Goal: Task Accomplishment & Management: Manage account settings

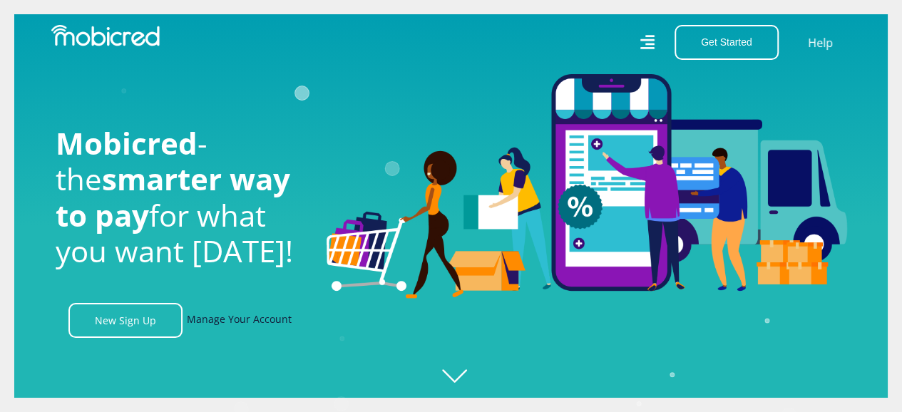
click at [242, 325] on link "Manage Your Account" at bounding box center [239, 320] width 105 height 35
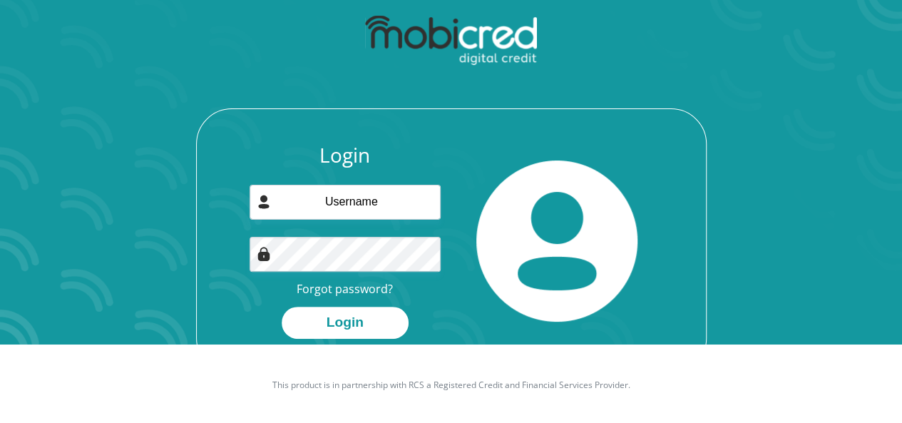
scroll to position [81, 0]
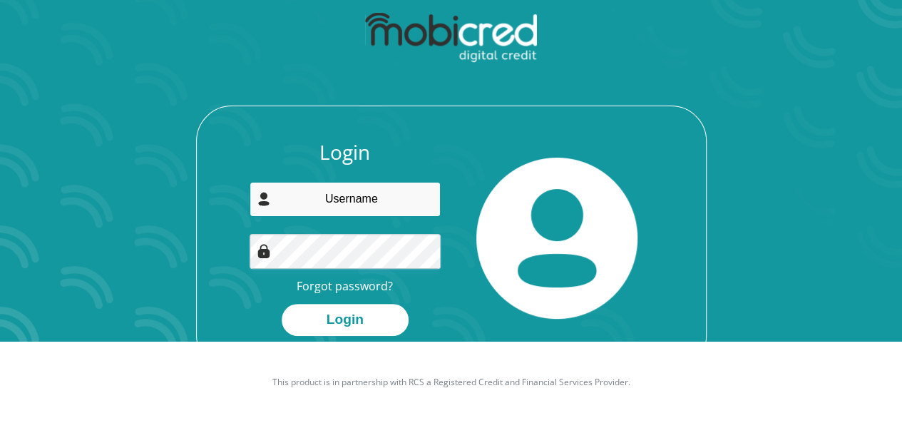
type input "lloydmpho@gmail.com"
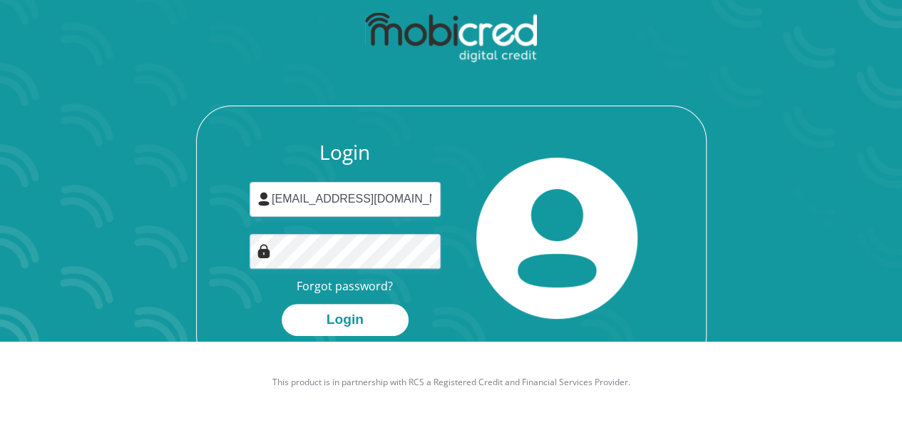
drag, startPoint x: 228, startPoint y: 290, endPoint x: 237, endPoint y: 290, distance: 8.6
click at [230, 290] on div "Login lloydmpho@gmail.com Forgot password? Login" at bounding box center [451, 256] width 509 height 230
click at [349, 317] on button "Login" at bounding box center [345, 320] width 127 height 32
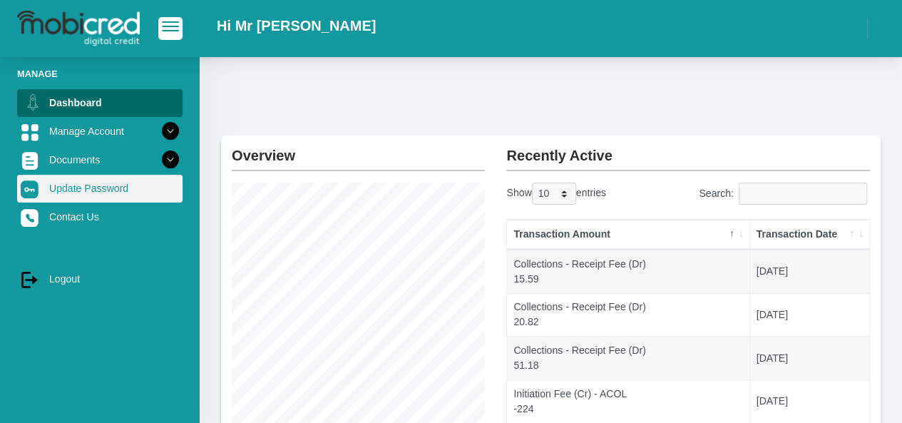
click at [64, 185] on link "Update Password" at bounding box center [99, 188] width 165 height 27
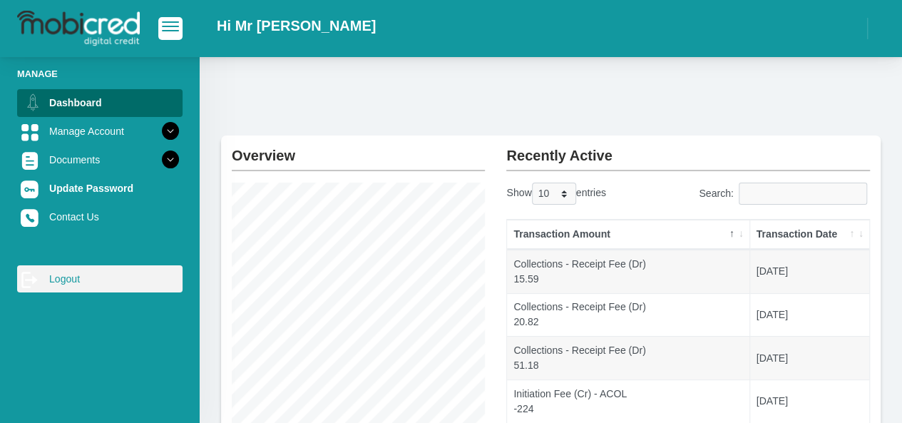
click at [65, 275] on link "log out Logout" at bounding box center [99, 278] width 165 height 27
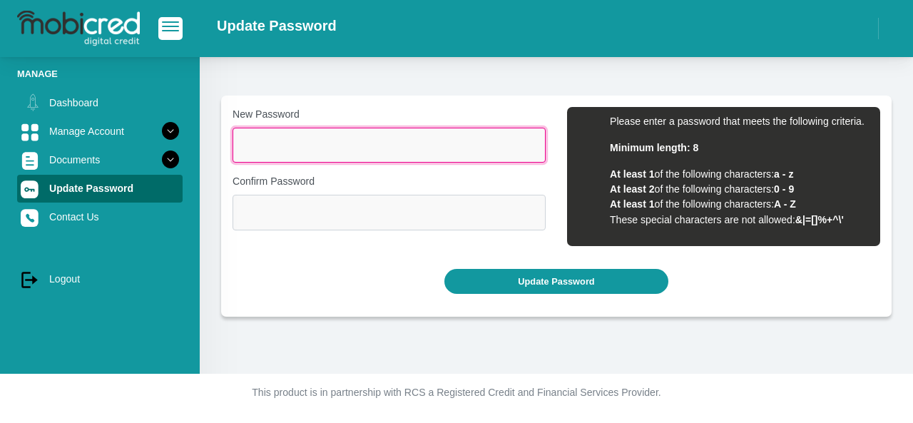
click at [304, 145] on input "New Password" at bounding box center [389, 145] width 313 height 35
click at [308, 143] on input "New Password" at bounding box center [389, 145] width 313 height 35
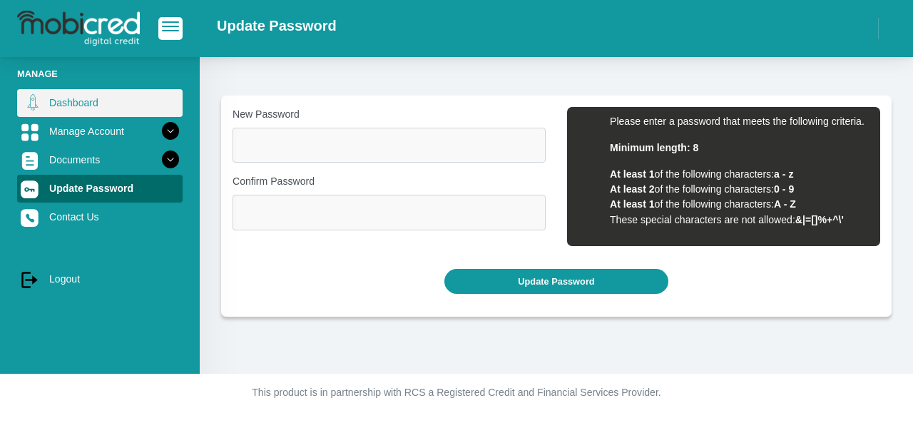
click at [60, 99] on link "Dashboard" at bounding box center [99, 102] width 165 height 27
click at [70, 100] on link "Dashboard" at bounding box center [99, 102] width 165 height 27
